Goal: Check status: Check status

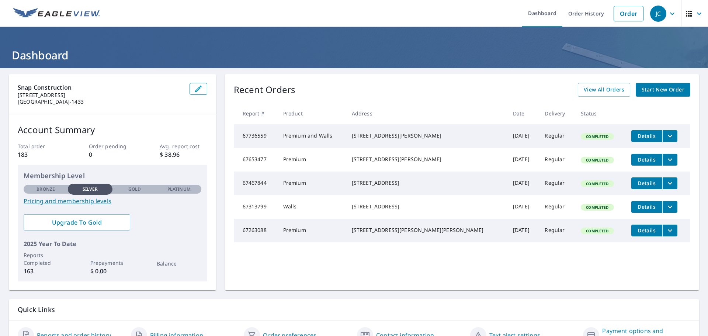
drag, startPoint x: 576, startPoint y: 10, endPoint x: 566, endPoint y: 64, distance: 54.8
click at [578, 11] on link "Order History" at bounding box center [586, 13] width 48 height 27
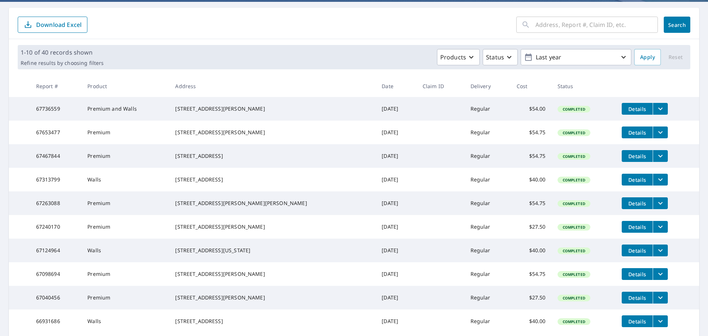
scroll to position [147, 0]
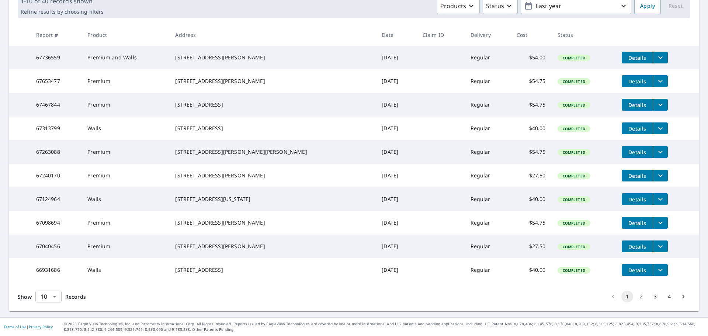
click at [53, 296] on body "JC JC Dashboard Order History Order JC Dashboard / Order History Order History …" at bounding box center [354, 168] width 708 height 336
click at [44, 306] on li "50" at bounding box center [48, 306] width 26 height 13
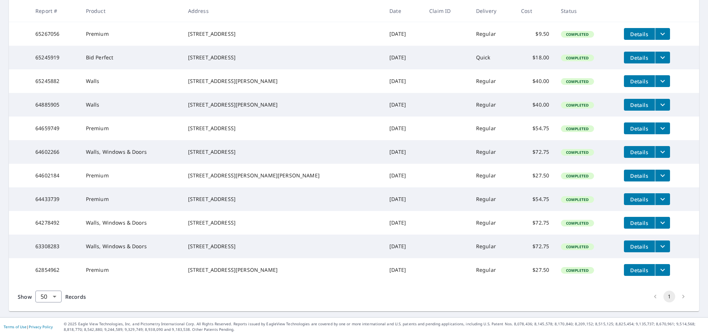
scroll to position [944, 0]
click at [53, 296] on body "JC JC Dashboard Order History Order JC Dashboard / Order History Order History …" at bounding box center [354, 168] width 708 height 336
click at [48, 320] on li "100" at bounding box center [48, 320] width 26 height 13
click at [53, 296] on body "JC JC Dashboard Order History Order JC Dashboard / Order History Order History …" at bounding box center [354, 168] width 708 height 336
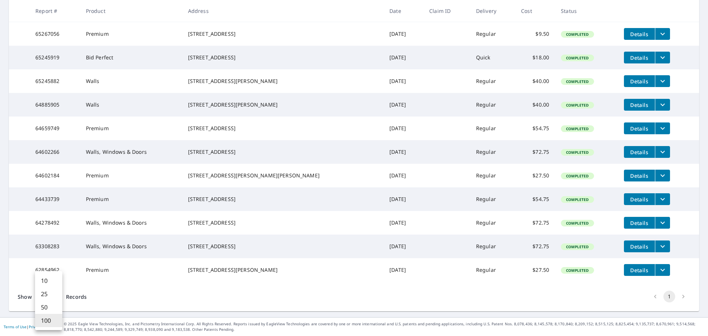
click at [44, 318] on li "100" at bounding box center [48, 320] width 27 height 13
click at [55, 295] on body "JC JC Dashboard Order History Order JC Dashboard / Order History Order History …" at bounding box center [354, 168] width 708 height 336
click at [47, 318] on li "100" at bounding box center [48, 320] width 27 height 13
click at [114, 287] on div "Show 100 100 ​ Records 1" at bounding box center [354, 296] width 690 height 29
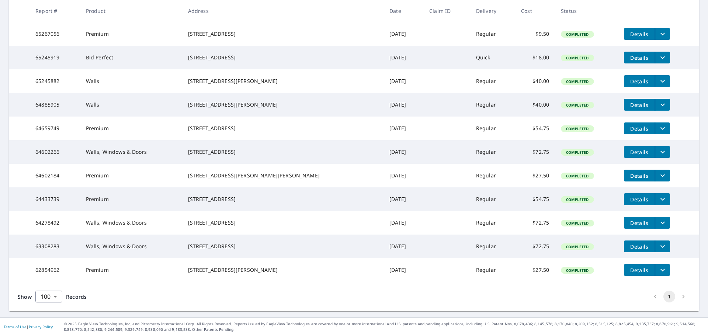
click at [677, 297] on li "pagination navigation" at bounding box center [683, 296] width 14 height 12
click at [649, 295] on li "pagination navigation" at bounding box center [655, 296] width 14 height 12
click at [55, 295] on body "JC JC Dashboard Order History Order JC Dashboard / Order History Order History …" at bounding box center [354, 168] width 708 height 336
click at [22, 297] on div at bounding box center [354, 168] width 708 height 336
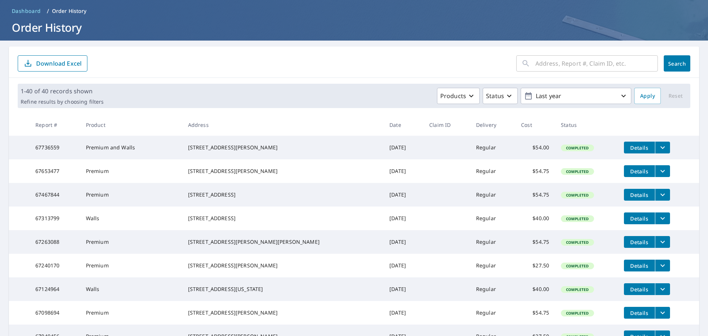
scroll to position [0, 0]
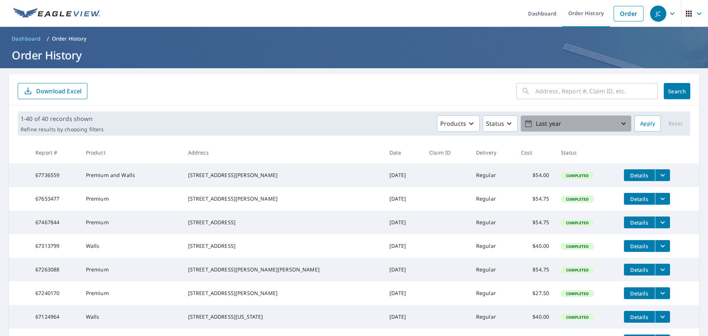
click at [619, 122] on icon "button" at bounding box center [623, 123] width 9 height 9
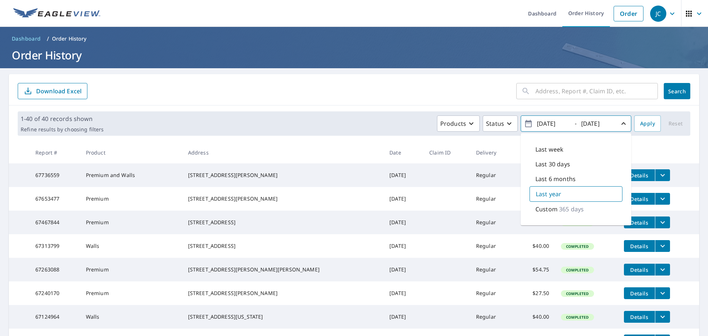
click at [619, 122] on icon "button" at bounding box center [623, 123] width 9 height 9
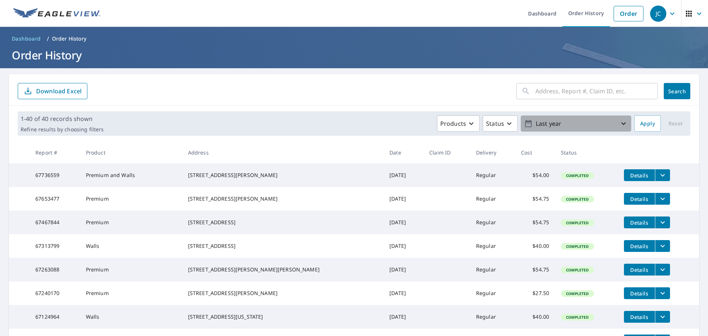
click at [619, 122] on icon "button" at bounding box center [623, 123] width 9 height 9
